Goal: Information Seeking & Learning: Learn about a topic

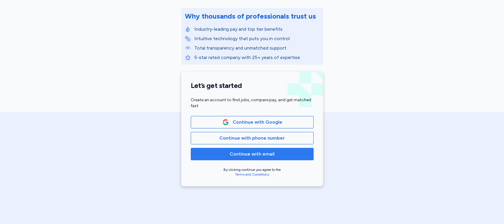
scroll to position [78, 0]
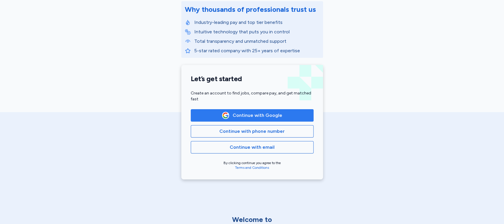
click at [257, 114] on span "Continue with Google" at bounding box center [257, 115] width 50 height 7
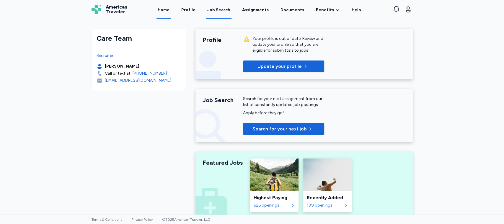
click at [216, 8] on div "Job Search" at bounding box center [218, 10] width 23 height 6
click at [221, 9] on div "Job Search" at bounding box center [218, 10] width 23 height 6
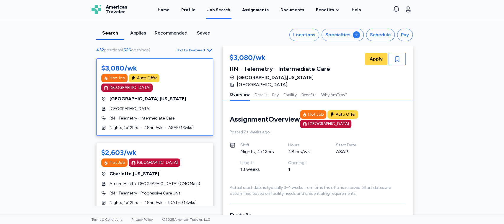
click at [206, 50] on icon "button" at bounding box center [209, 50] width 7 height 7
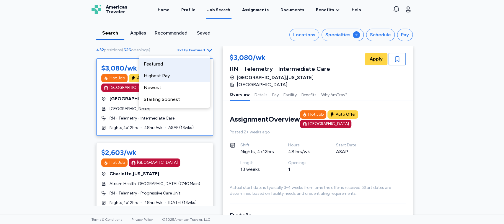
click at [159, 75] on div "Highest Pay" at bounding box center [174, 76] width 71 height 12
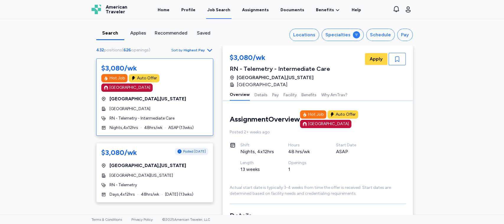
drag, startPoint x: 377, startPoint y: 36, endPoint x: 276, endPoint y: 69, distance: 106.2
click at [379, 35] on div "Schedule" at bounding box center [380, 34] width 21 height 7
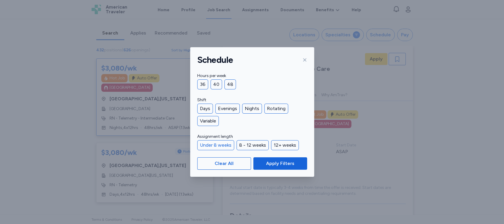
click at [213, 143] on div "Under 8 weeks" at bounding box center [215, 145] width 37 height 10
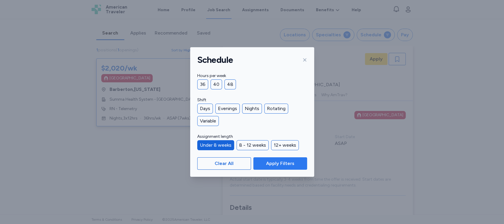
scroll to position [0, 0]
click at [287, 164] on span "Apply Filters" at bounding box center [280, 163] width 28 height 7
